Goal: Communication & Community: Share content

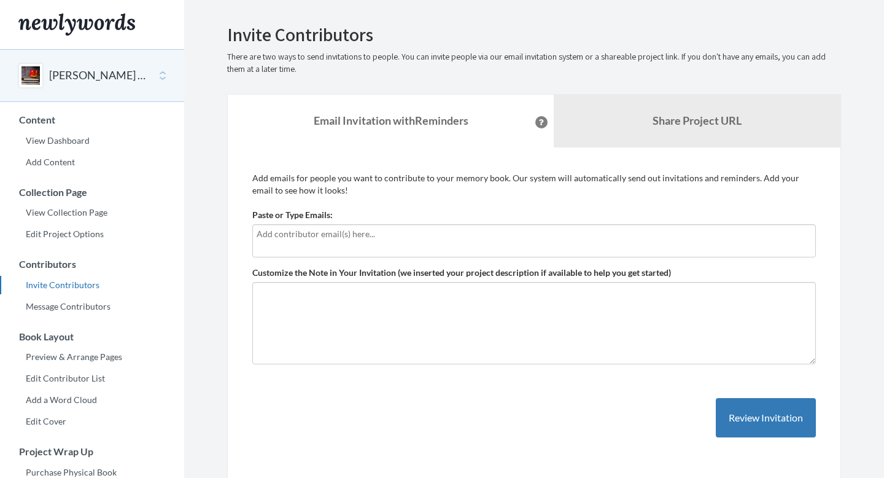
click at [328, 237] on input "text" at bounding box center [534, 234] width 555 height 14
type input "[EMAIL_ADDRESS][DOMAIN_NAME]"
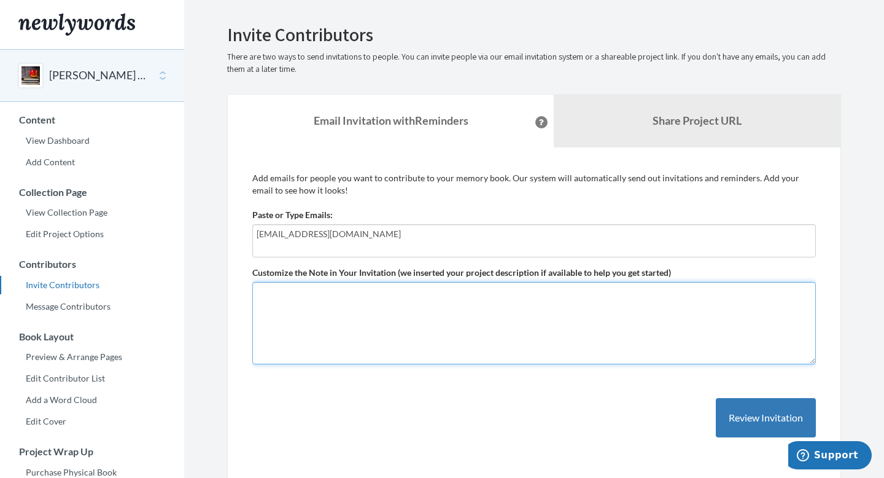
click at [553, 311] on textarea "Customize the Note in Your Invitation (we inserted your project description if …" at bounding box center [534, 323] width 564 height 82
type textarea "bsdhvbvsdhvbhsd"
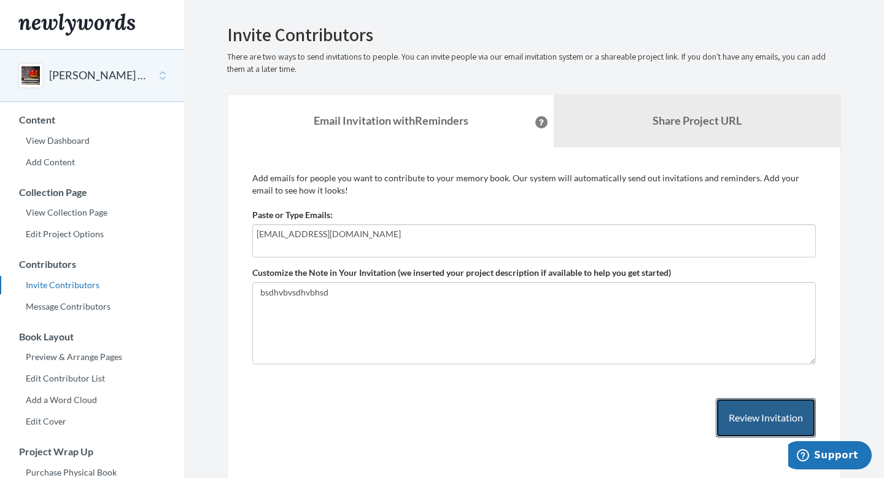
click at [773, 413] on button "Review Invitation" at bounding box center [766, 418] width 100 height 40
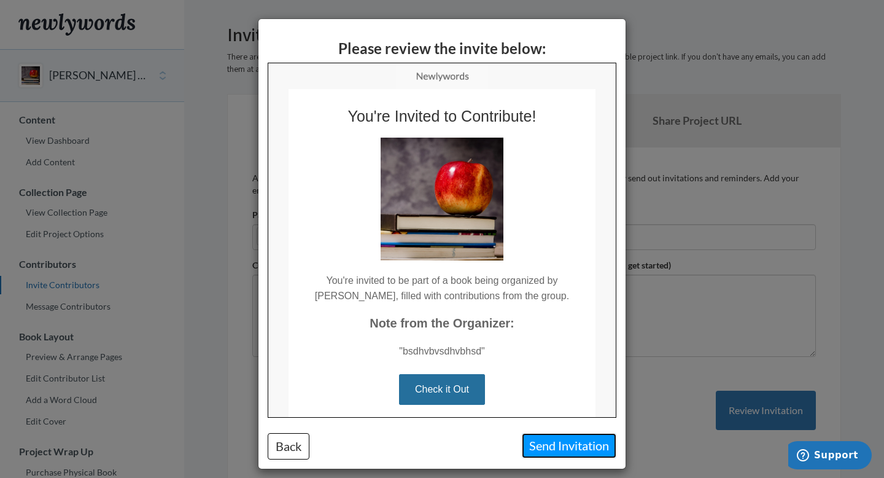
click at [573, 444] on button "Send Invitation" at bounding box center [569, 445] width 95 height 25
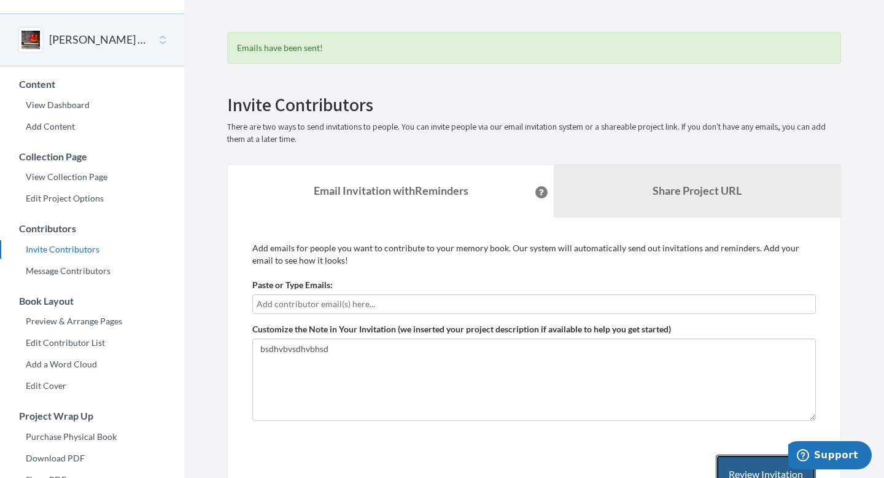
scroll to position [4, 0]
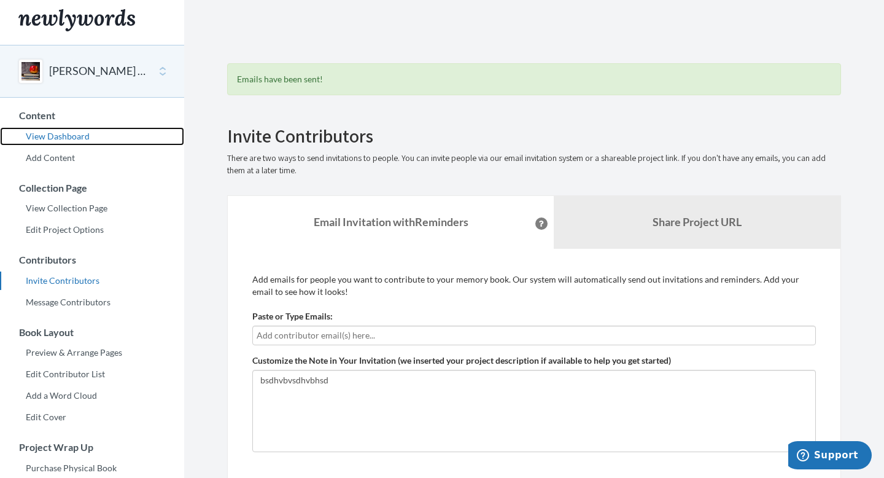
click at [84, 134] on link "View Dashboard" at bounding box center [92, 136] width 184 height 18
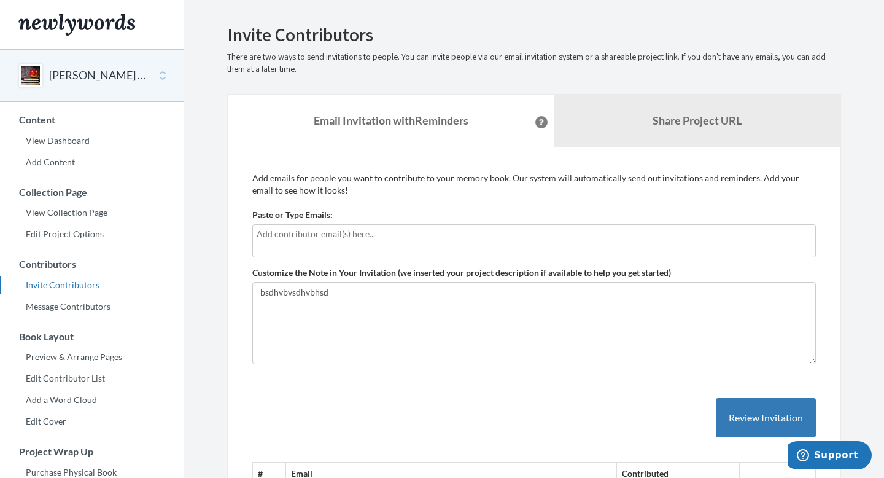
click at [74, 77] on button "[PERSON_NAME] Retirement Farewell" at bounding box center [98, 76] width 99 height 16
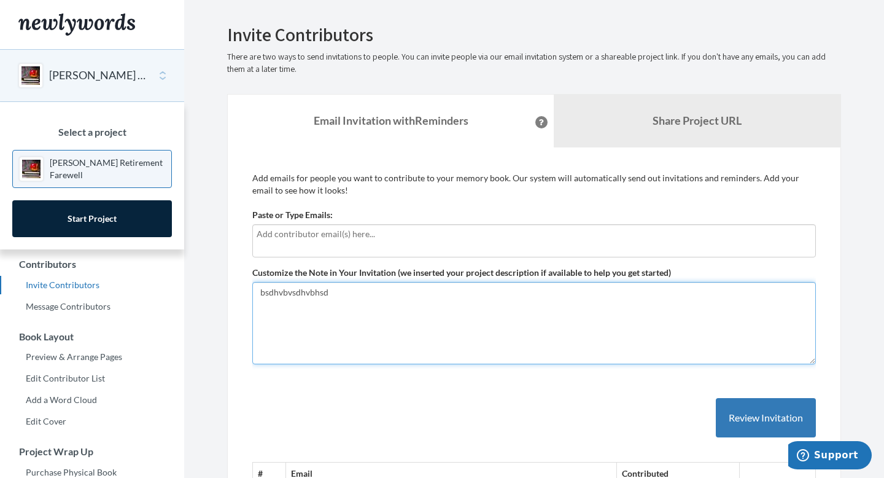
click at [291, 362] on textarea "bsdhvbvsdhvbhsd" at bounding box center [534, 323] width 564 height 82
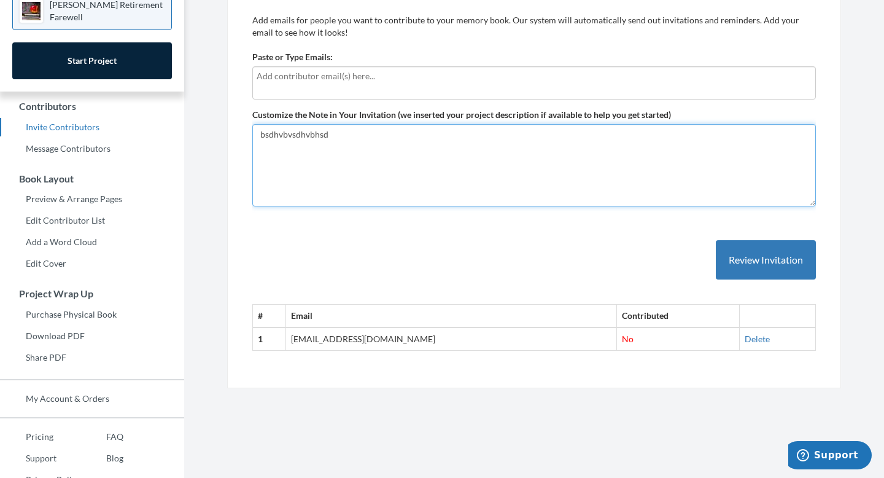
scroll to position [194, 0]
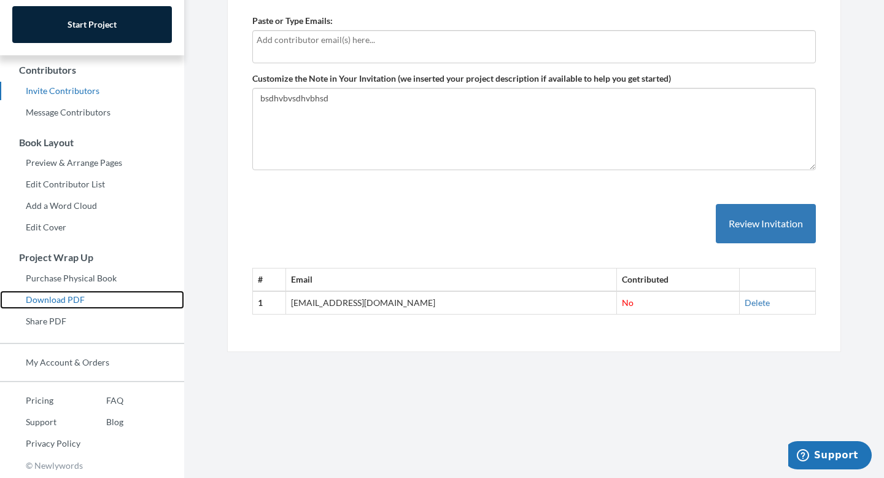
click at [60, 305] on link "Download PDF" at bounding box center [92, 299] width 184 height 18
